Goal: Task Accomplishment & Management: Manage account settings

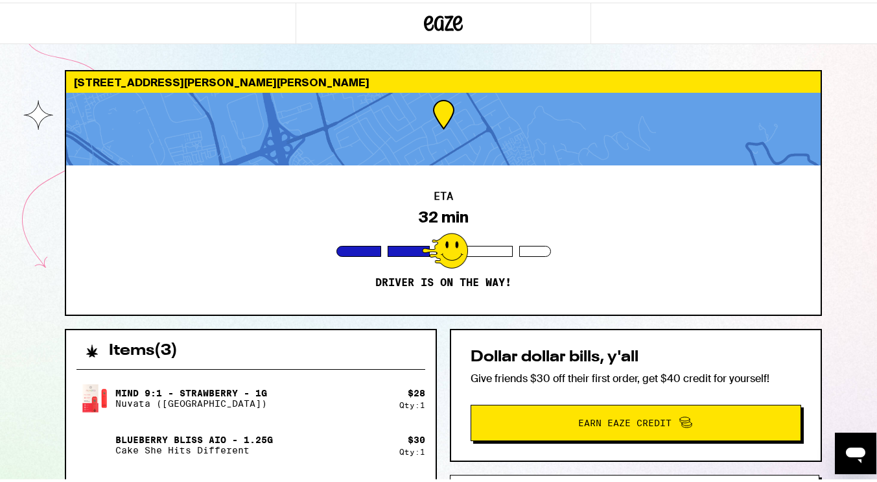
click at [439, 14] on icon at bounding box center [443, 20] width 39 height 23
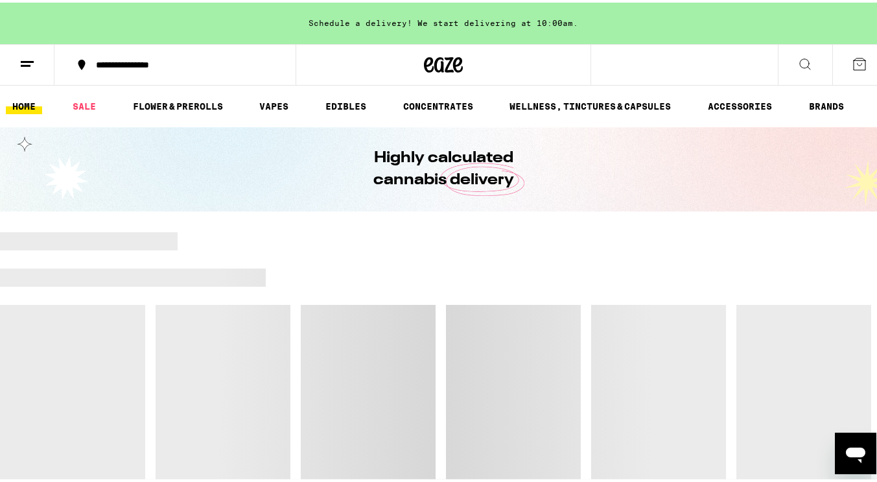
click at [33, 54] on icon at bounding box center [27, 62] width 16 height 16
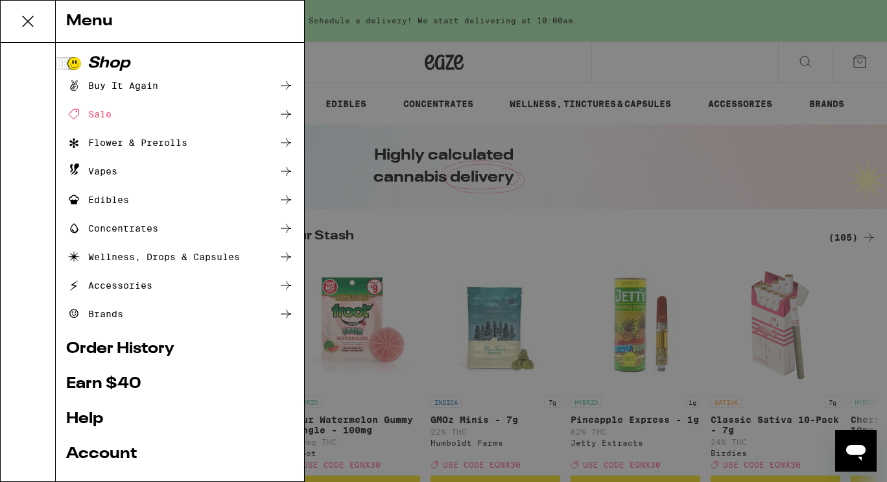
click at [113, 450] on link "Account" at bounding box center [180, 454] width 228 height 16
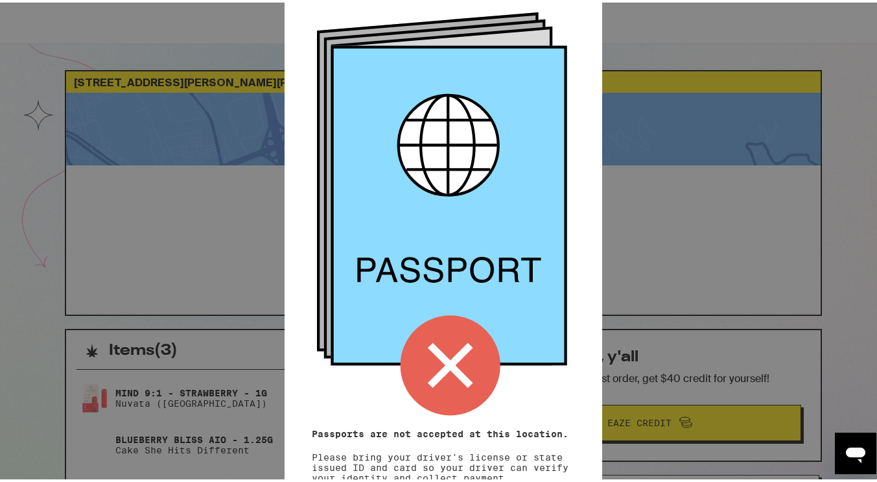
scroll to position [143, 0]
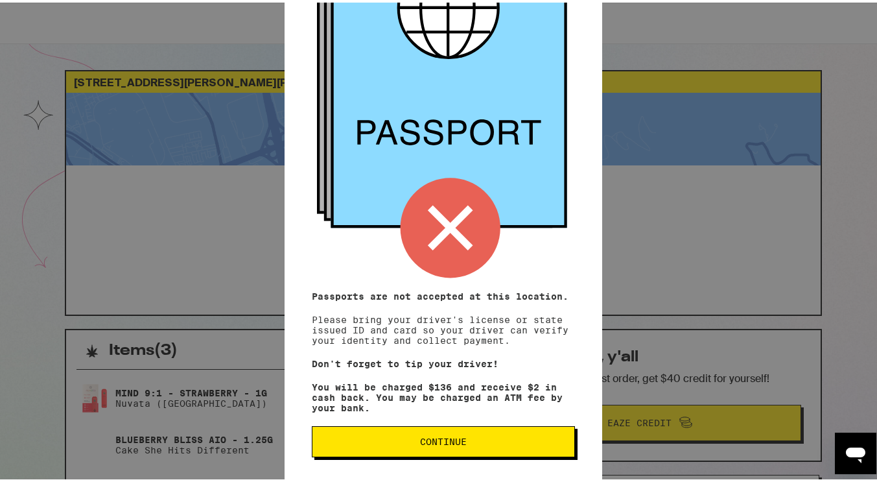
click at [421, 439] on span "Continue" at bounding box center [443, 438] width 47 height 9
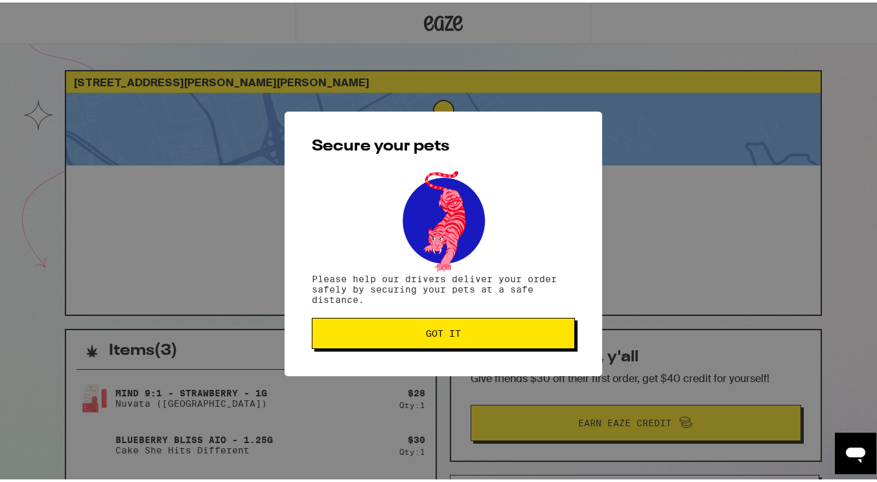
scroll to position [0, 0]
click at [450, 330] on span "Got it" at bounding box center [443, 330] width 35 height 9
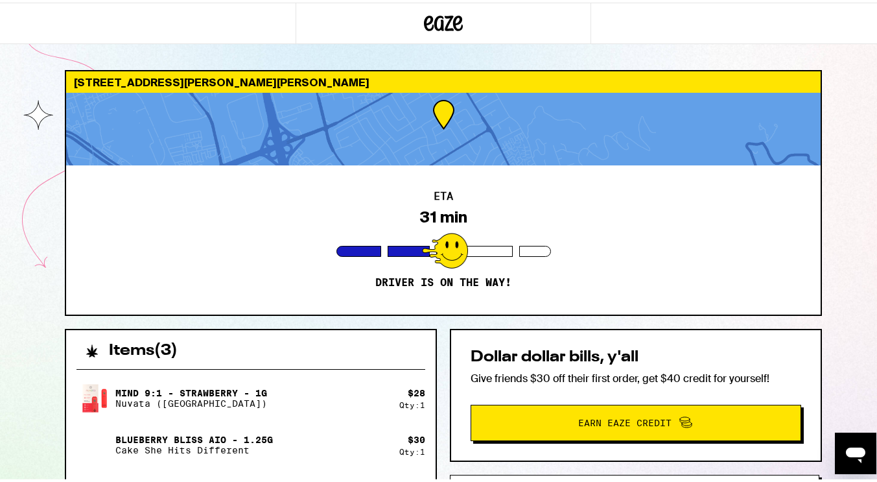
click at [445, 24] on icon at bounding box center [443, 20] width 39 height 23
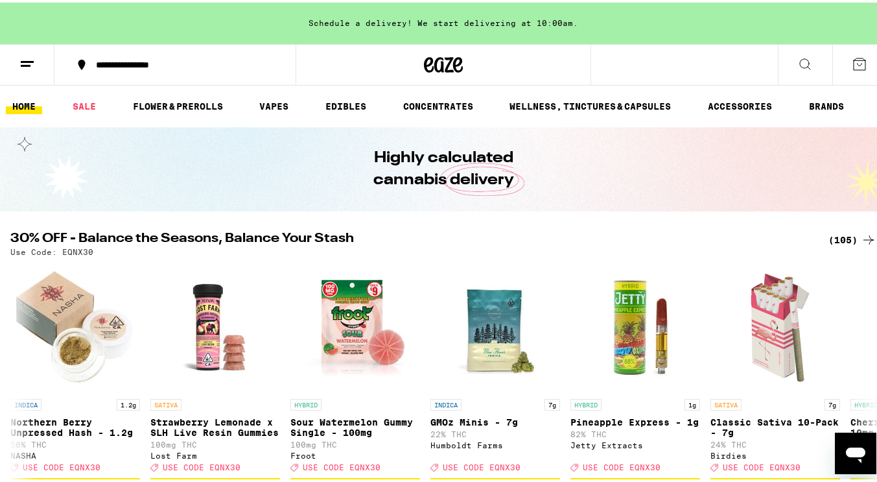
click at [24, 68] on icon at bounding box center [27, 62] width 16 height 16
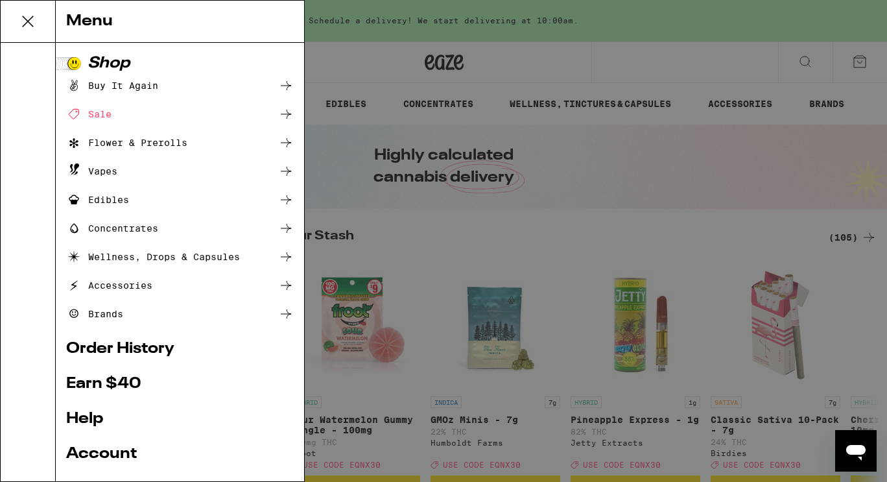
click at [116, 455] on link "Account" at bounding box center [180, 454] width 228 height 16
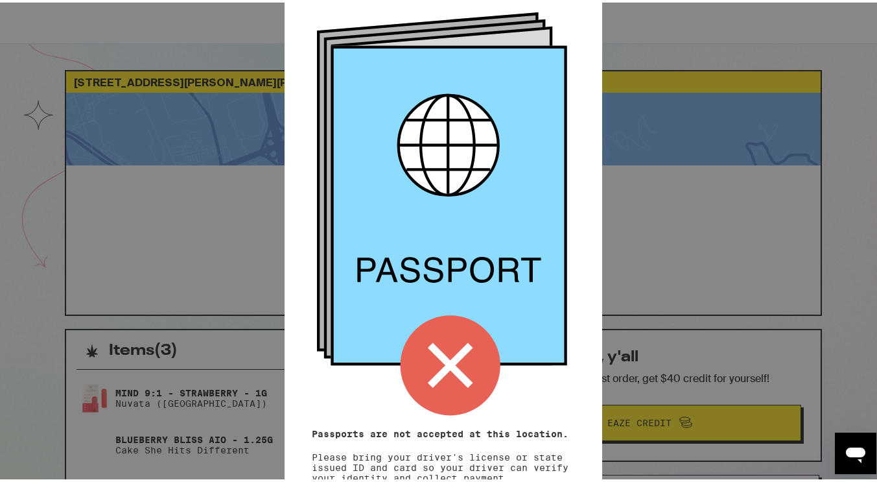
scroll to position [297, 0]
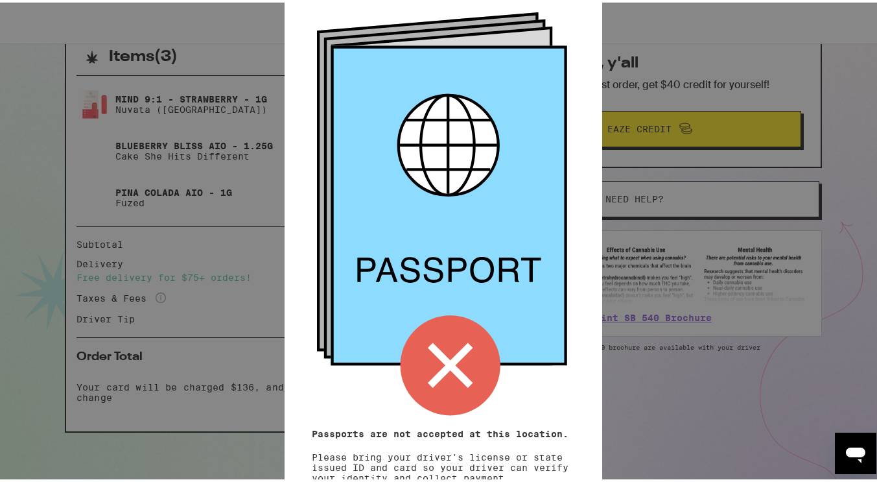
click at [438, 358] on icon at bounding box center [450, 362] width 45 height 45
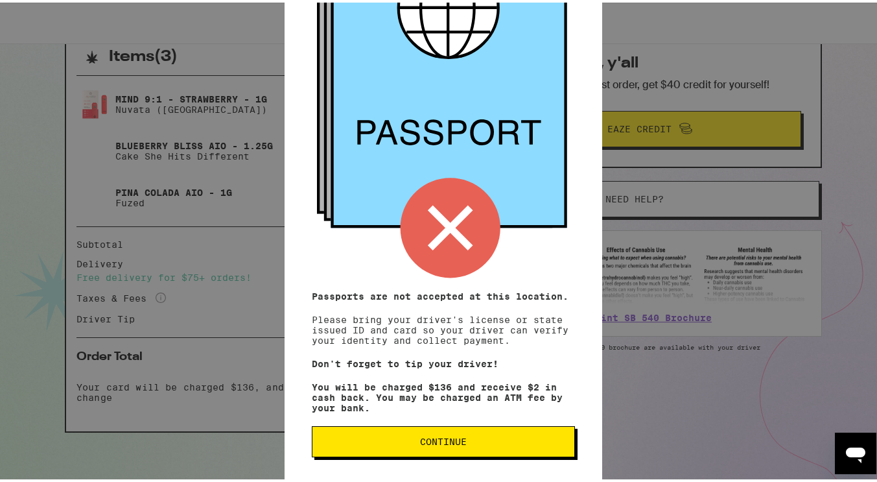
click at [443, 434] on span "Continue" at bounding box center [443, 438] width 47 height 9
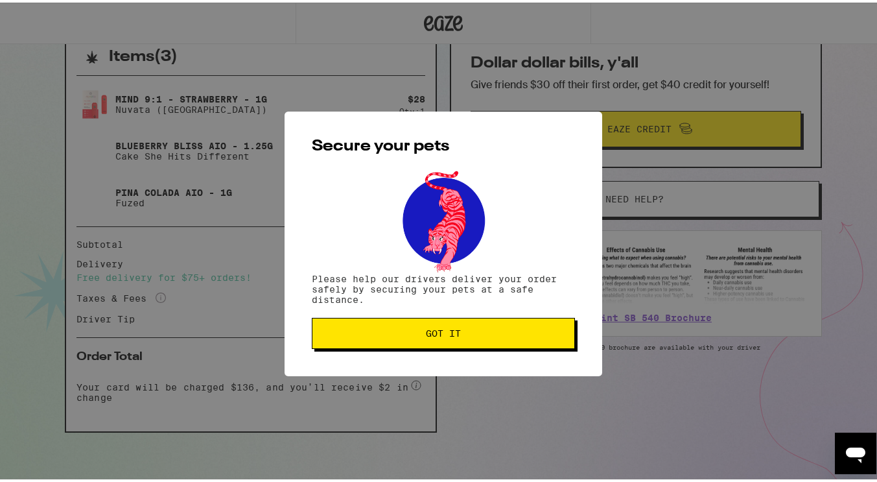
scroll to position [0, 0]
click at [456, 331] on span "Got it" at bounding box center [443, 330] width 241 height 9
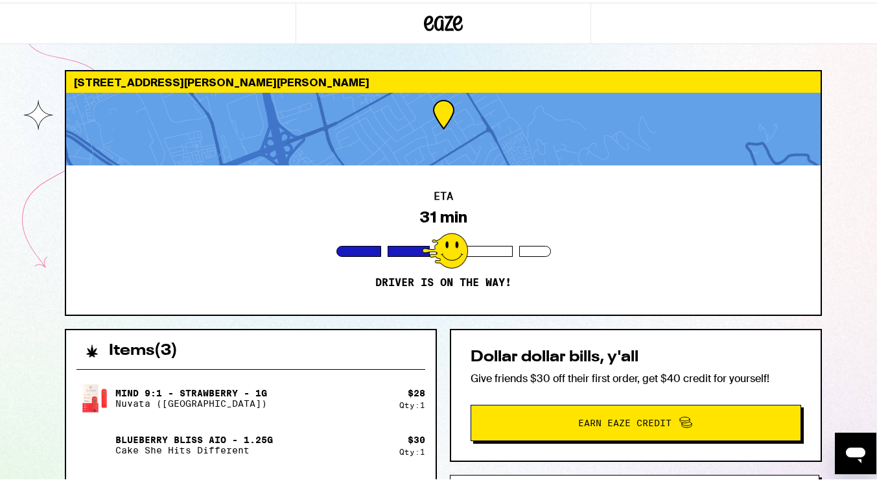
drag, startPoint x: 499, startPoint y: 5, endPoint x: 445, endPoint y: 16, distance: 54.8
click at [445, 16] on icon at bounding box center [443, 21] width 19 height 16
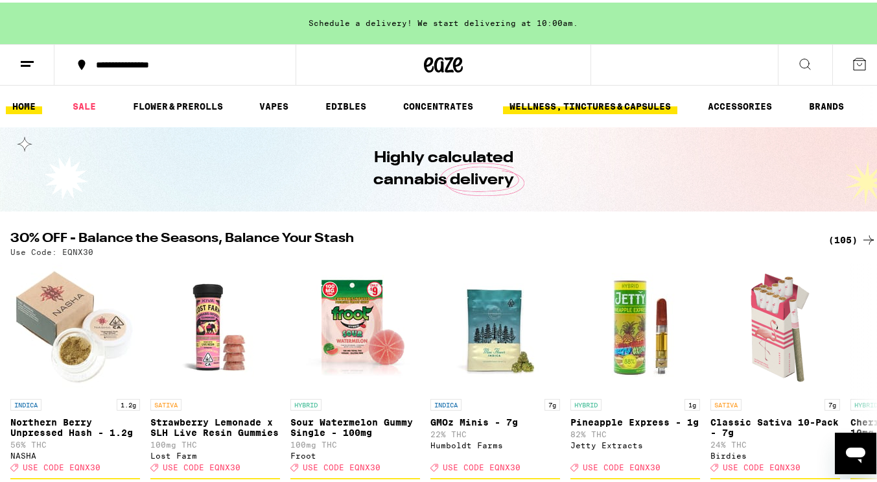
click at [537, 110] on link "WELLNESS, TINCTURES & CAPSULES" at bounding box center [590, 104] width 174 height 16
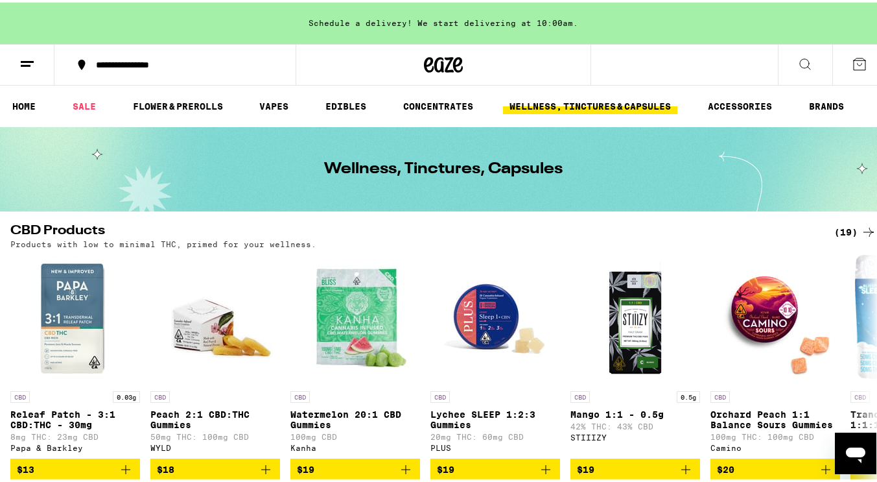
click at [25, 59] on line at bounding box center [27, 59] width 13 height 0
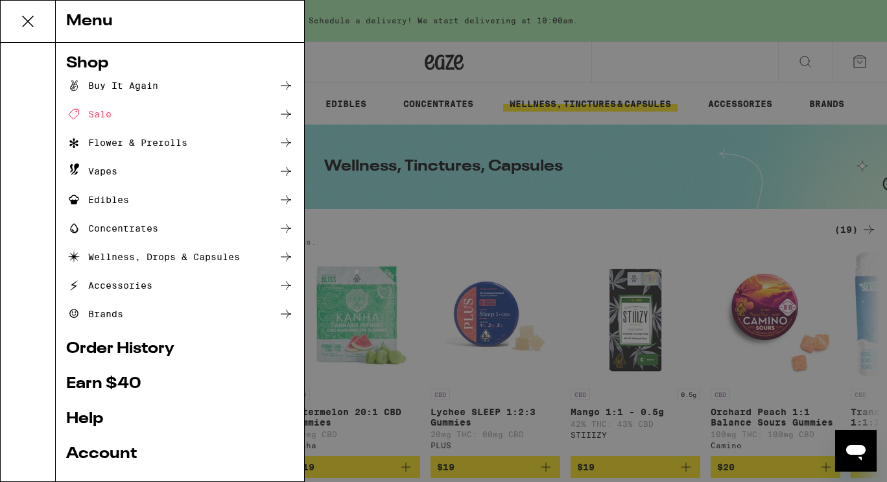
click at [99, 449] on link "Account" at bounding box center [180, 454] width 228 height 16
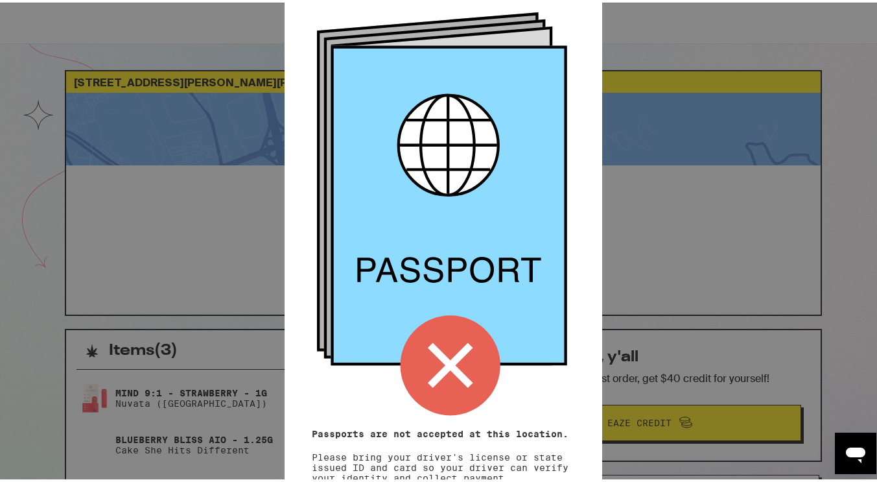
scroll to position [143, 0]
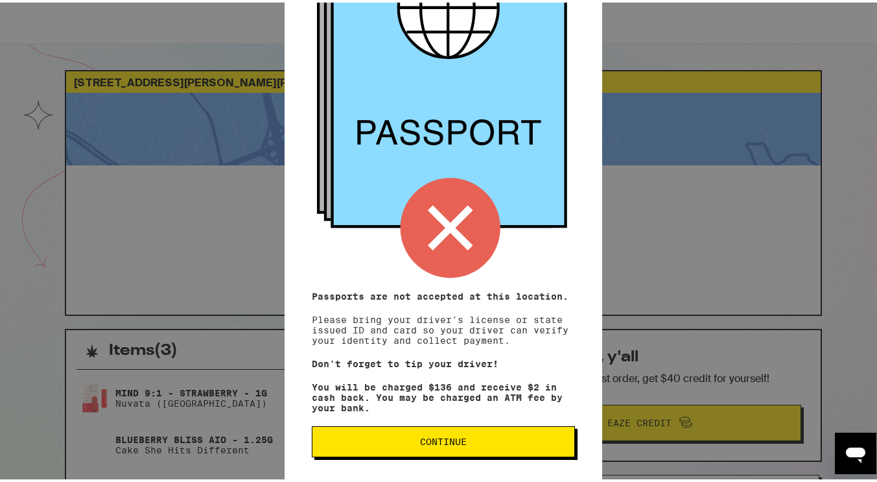
click at [502, 436] on span "Continue" at bounding box center [443, 438] width 241 height 9
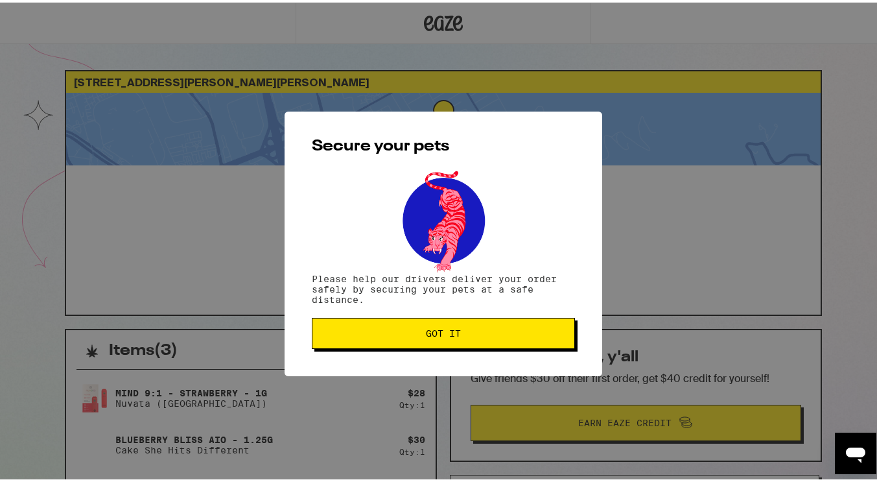
click at [452, 339] on button "Got it" at bounding box center [443, 330] width 263 height 31
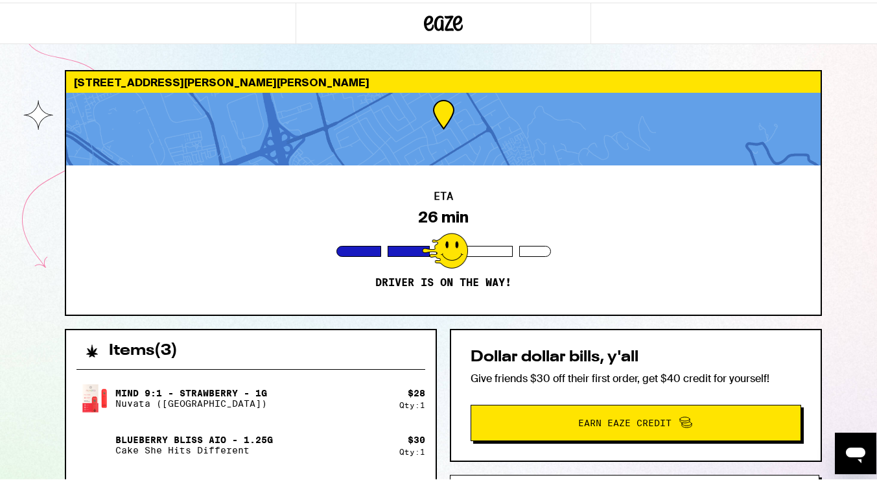
click at [453, 21] on icon at bounding box center [458, 21] width 10 height 16
